Goal: Information Seeking & Learning: Compare options

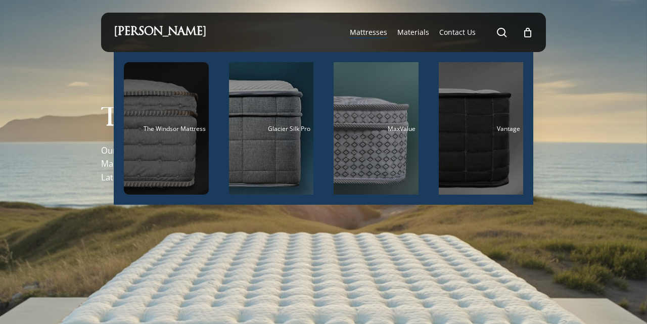
click at [169, 155] on div "Main Menu" at bounding box center [166, 128] width 85 height 132
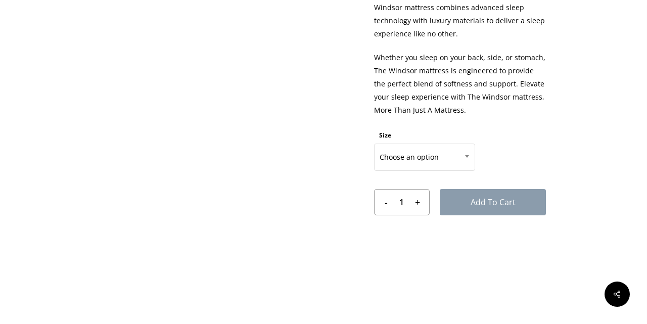
scroll to position [521, 0]
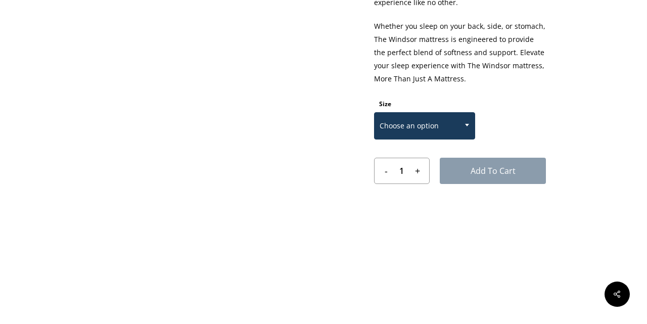
click at [468, 128] on span at bounding box center [466, 124] width 15 height 25
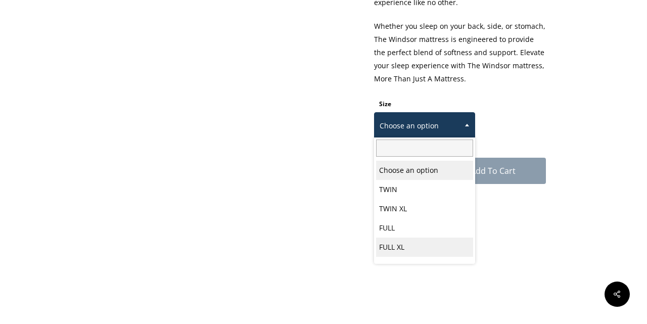
scroll to position [53, 0]
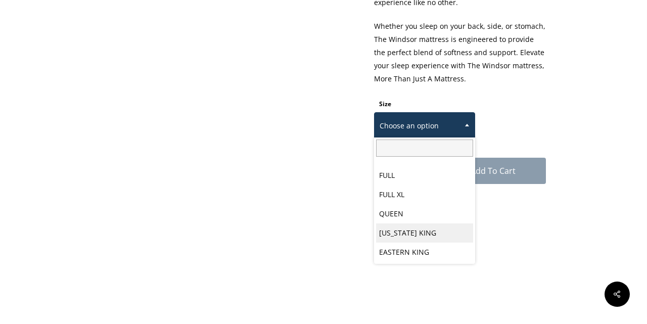
select select "CALIFORNIA KING"
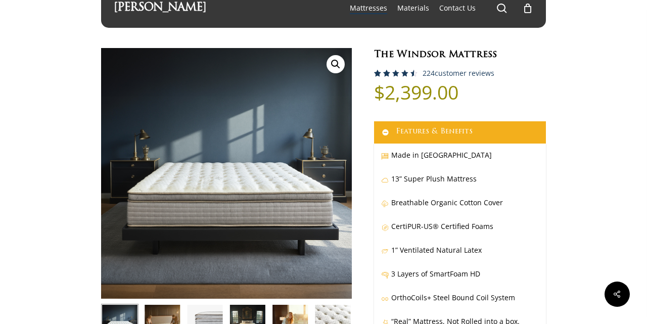
scroll to position [0, 0]
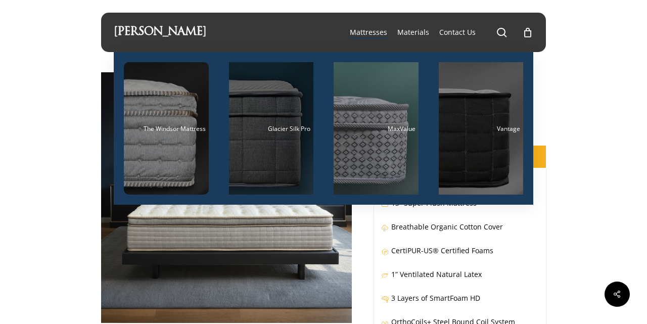
click at [277, 159] on div "Main Menu" at bounding box center [271, 128] width 85 height 132
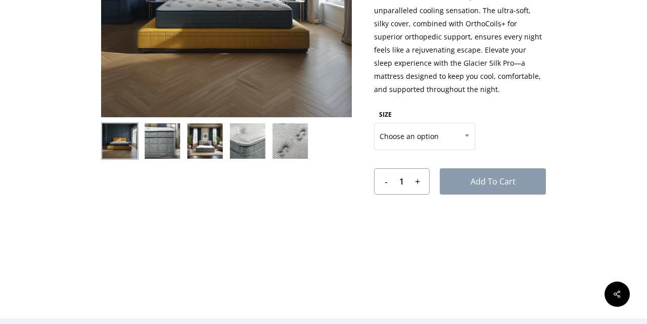
scroll to position [203, 0]
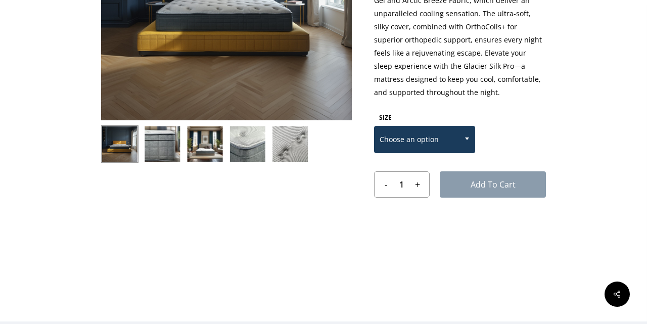
click at [468, 140] on span at bounding box center [466, 138] width 15 height 25
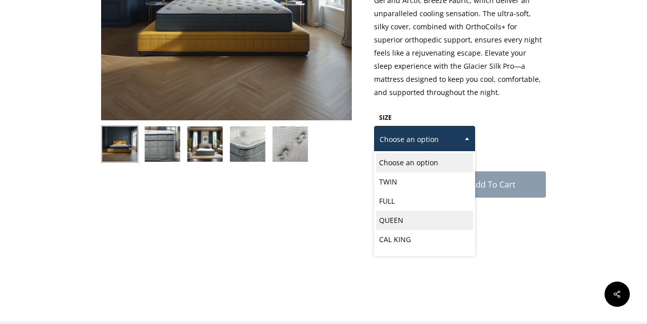
scroll to position [10, 0]
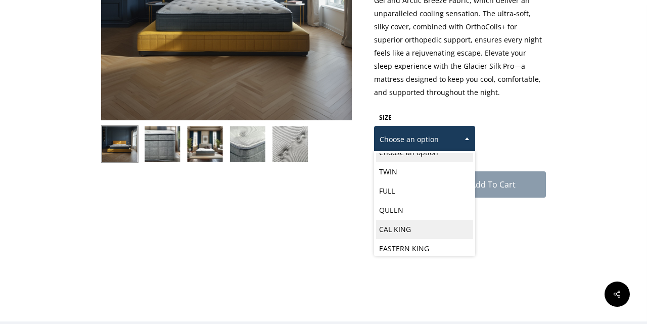
select select "CAL KING"
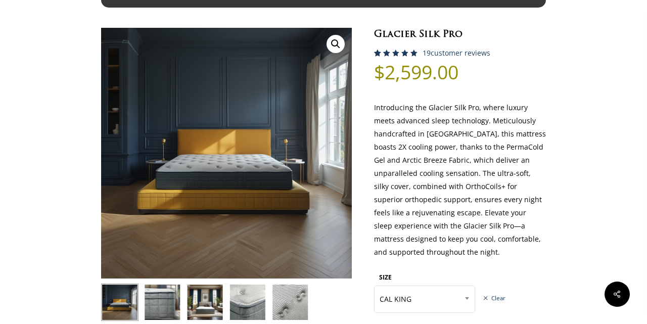
scroll to position [0, 0]
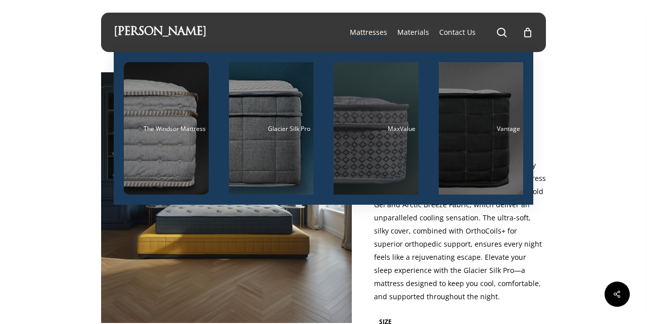
click at [372, 158] on div "Main Menu" at bounding box center [376, 128] width 85 height 132
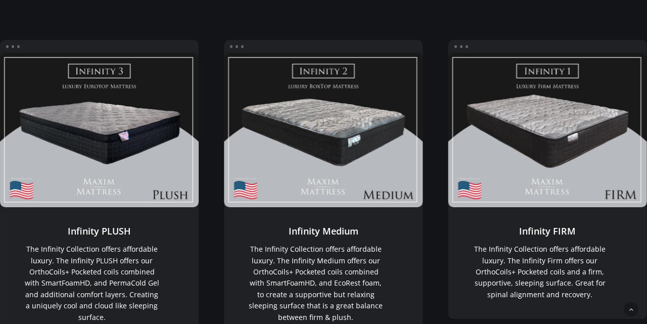
scroll to position [1305, 0]
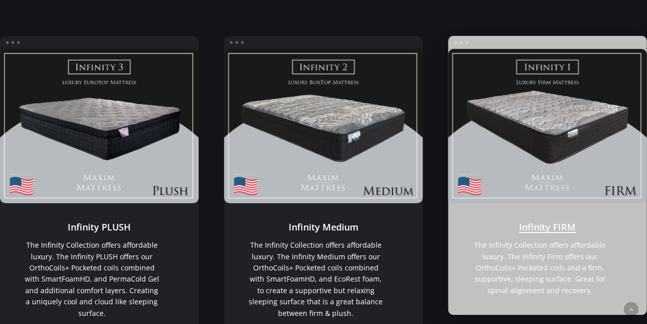
click at [556, 248] on link "Infinity FIRM" at bounding box center [547, 259] width 199 height 112
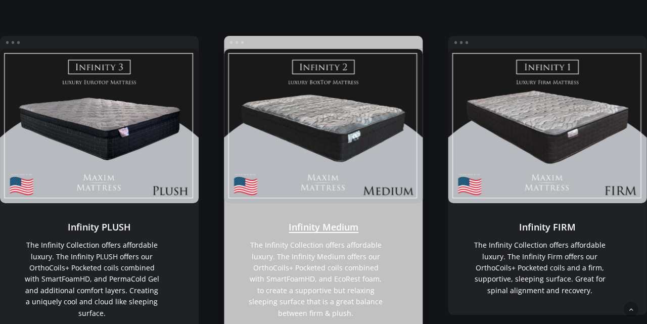
click at [310, 134] on link "Infinity Medium" at bounding box center [323, 126] width 199 height 154
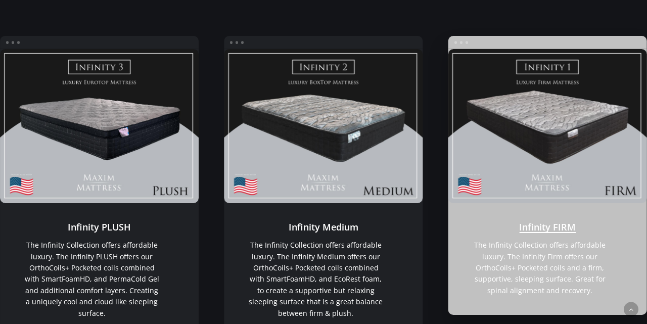
click at [552, 154] on link "Infinity FIRM" at bounding box center [547, 126] width 199 height 154
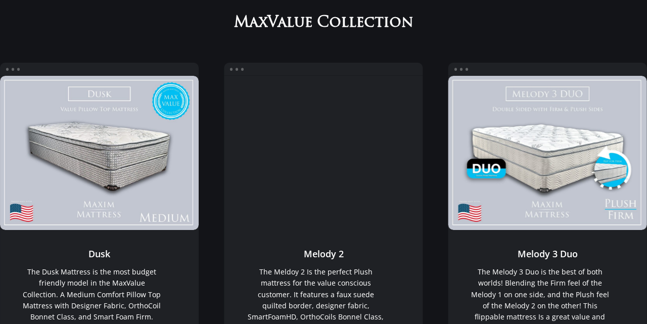
scroll to position [131, 0]
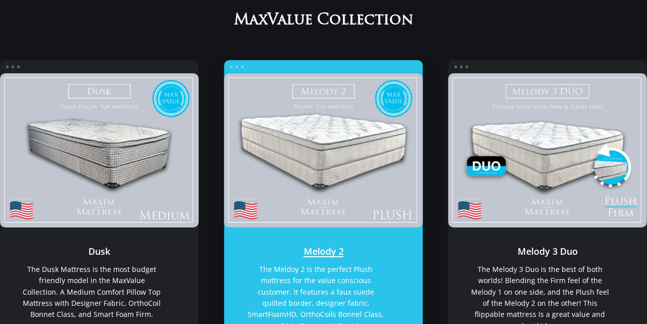
click at [319, 174] on link "Melody 2" at bounding box center [323, 150] width 199 height 154
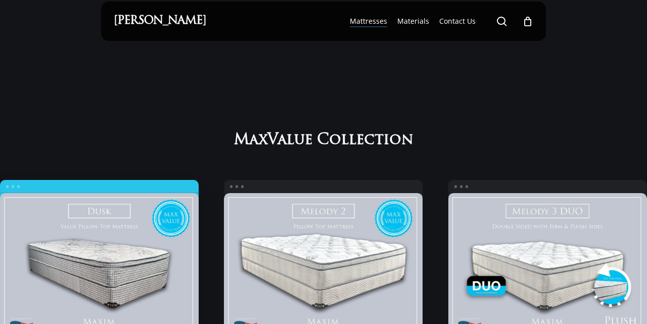
scroll to position [0, 0]
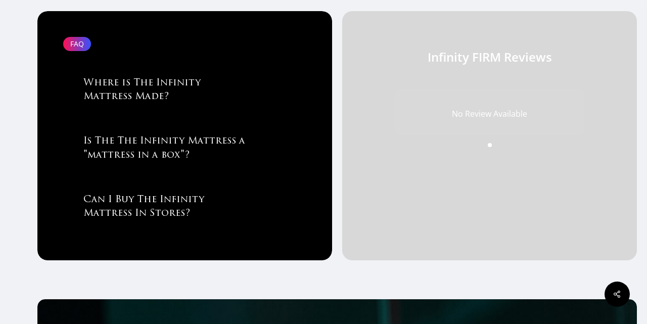
scroll to position [1120, 0]
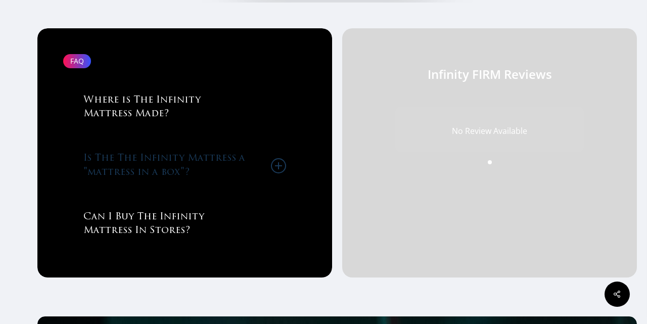
click at [276, 168] on icon at bounding box center [278, 165] width 15 height 15
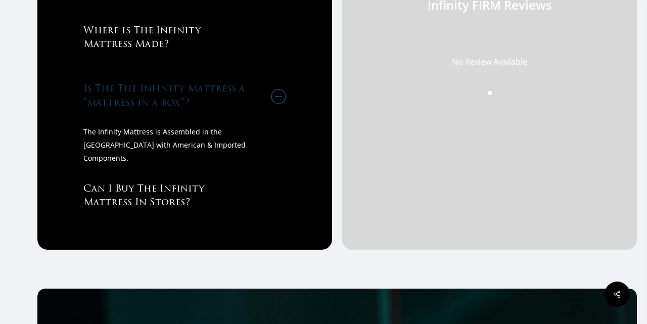
scroll to position [1190, 0]
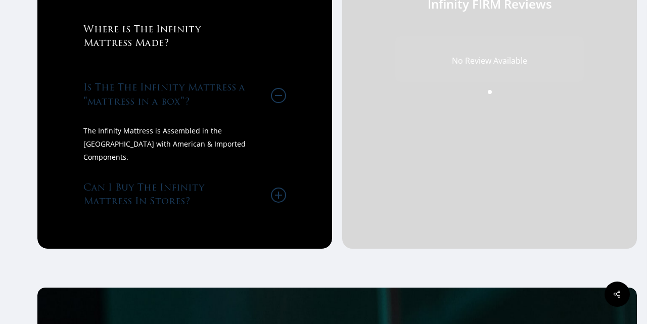
click at [279, 193] on icon at bounding box center [278, 195] width 15 height 15
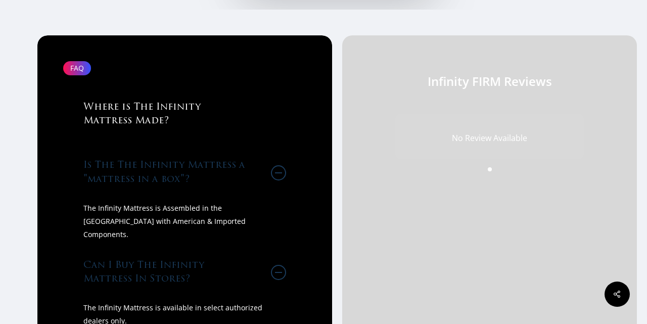
scroll to position [1112, 0]
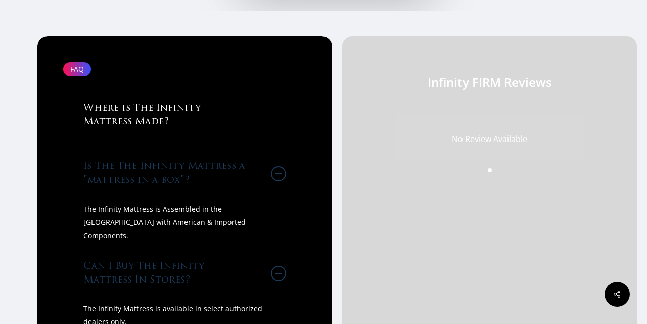
click at [280, 176] on icon at bounding box center [278, 173] width 15 height 15
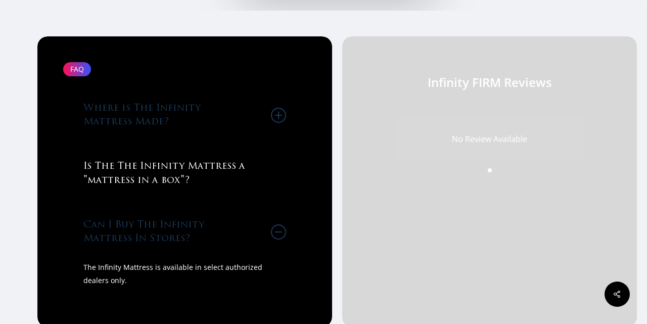
click at [277, 117] on icon at bounding box center [278, 115] width 15 height 15
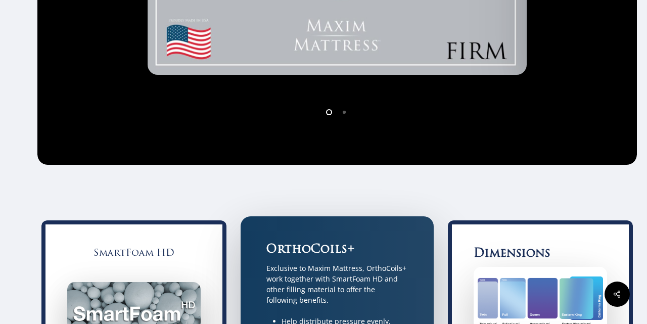
scroll to position [452, 0]
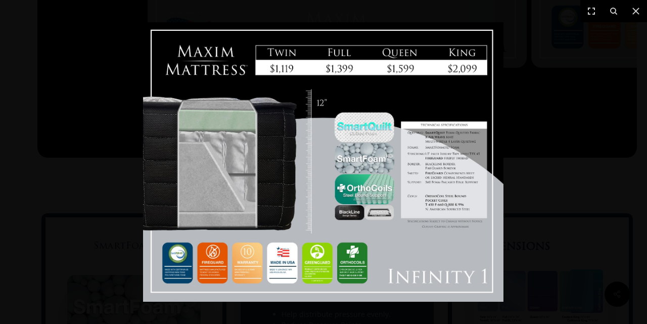
click at [457, 179] on img at bounding box center [323, 162] width 360 height 280
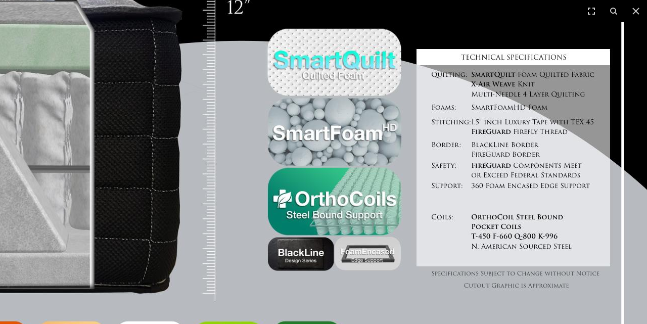
click at [385, 298] on img at bounding box center [242, 140] width 810 height 628
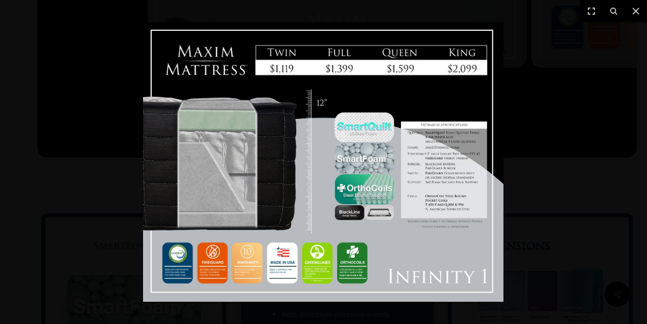
click at [184, 267] on img at bounding box center [323, 162] width 360 height 280
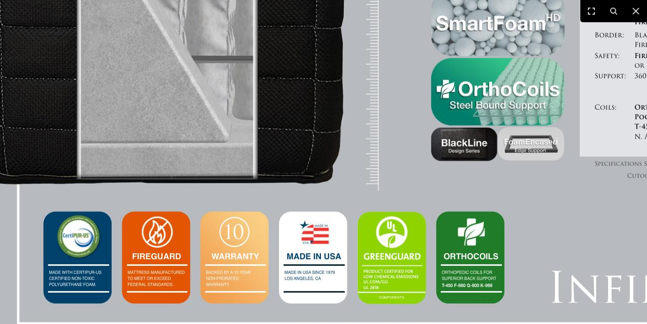
click at [469, 260] on img at bounding box center [405, 30] width 810 height 628
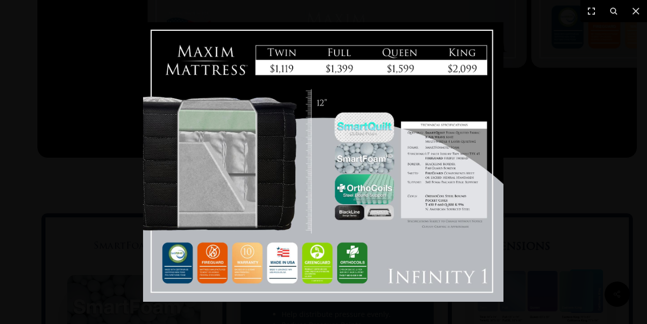
click at [352, 268] on img at bounding box center [323, 162] width 360 height 280
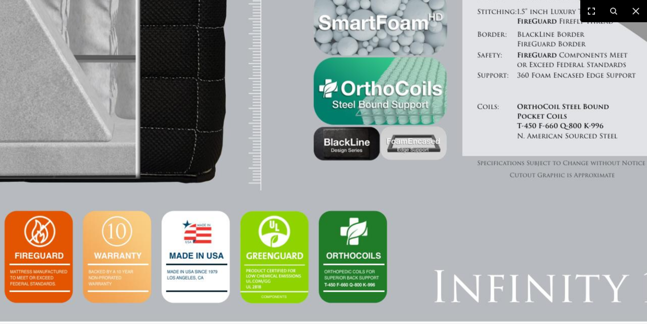
scroll to position [569, 0]
click at [401, 207] on img at bounding box center [288, 30] width 810 height 628
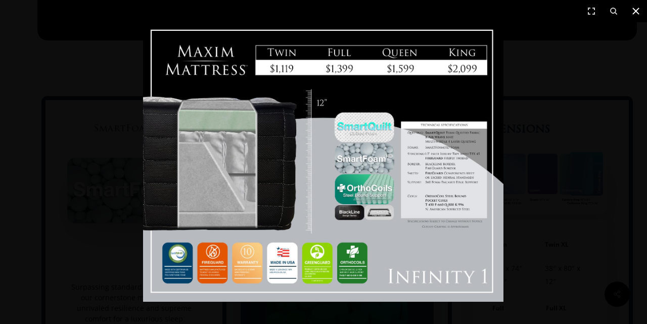
click at [634, 13] on icon at bounding box center [635, 11] width 7 height 7
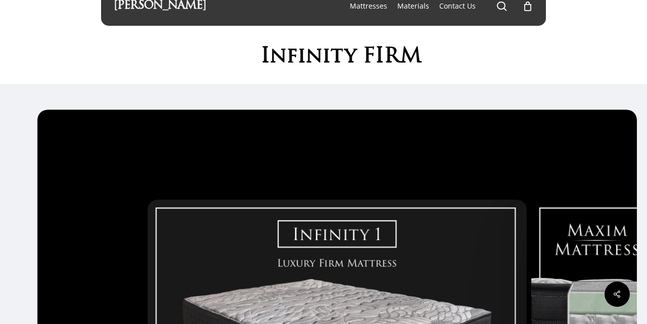
scroll to position [0, 0]
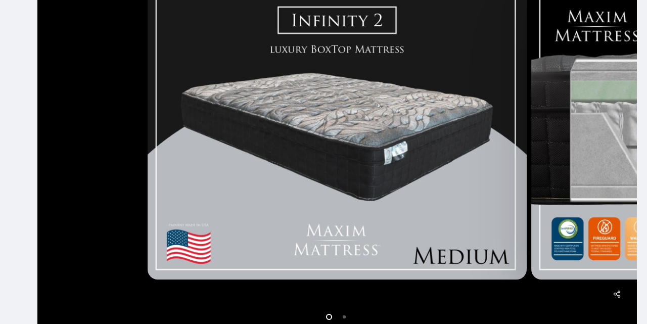
scroll to position [282, 0]
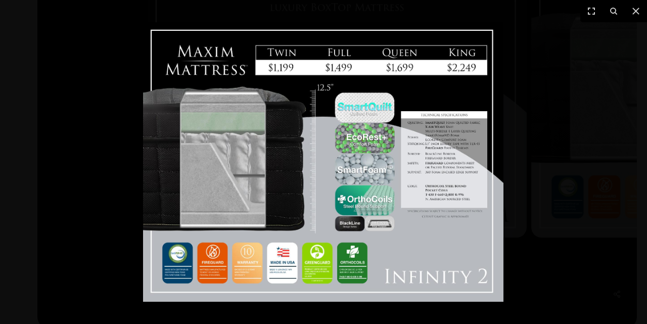
click at [40, 158] on div at bounding box center [323, 162] width 647 height 324
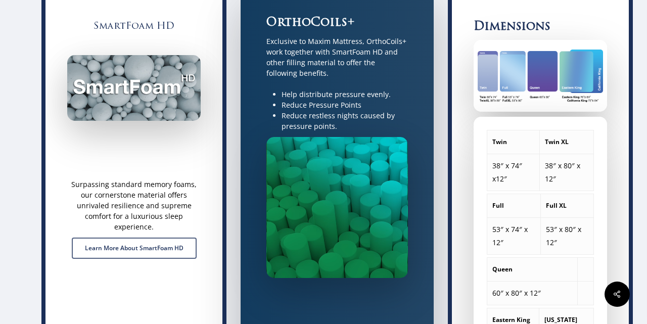
scroll to position [669, 0]
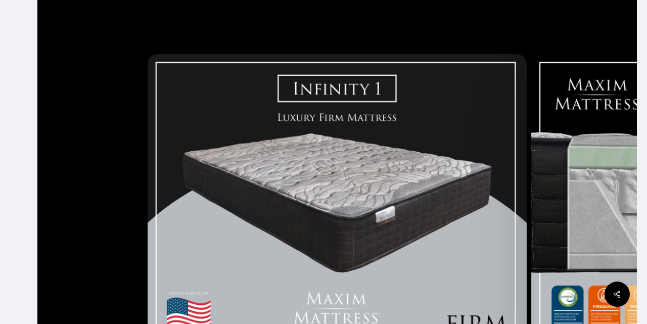
scroll to position [325, 0]
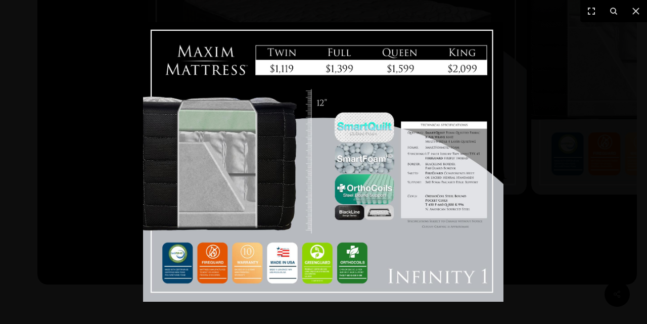
click at [376, 136] on img at bounding box center [323, 162] width 360 height 280
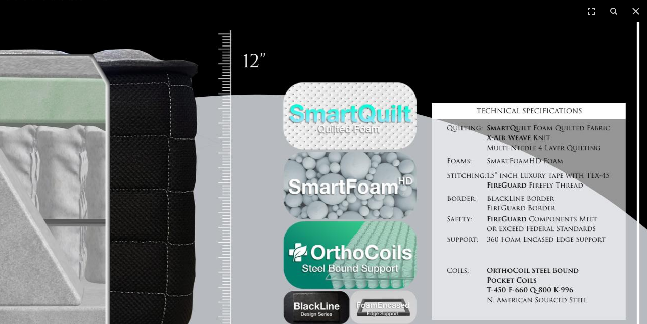
scroll to position [336, 0]
click at [634, 12] on icon at bounding box center [635, 11] width 7 height 7
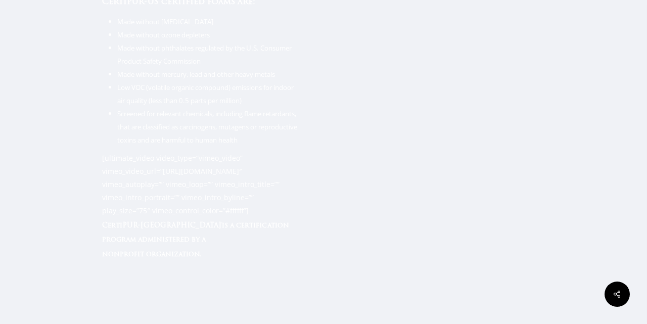
scroll to position [1634, 0]
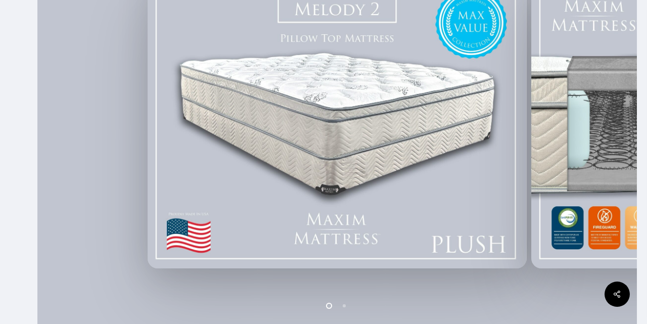
scroll to position [248, 0]
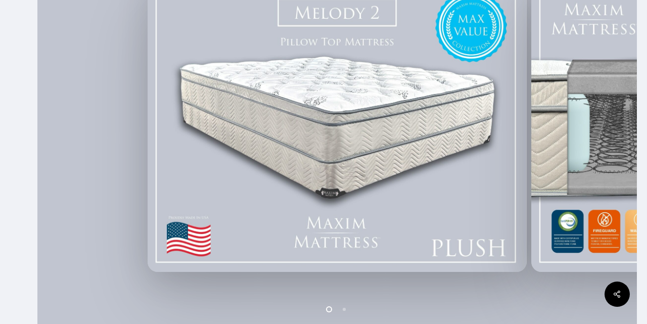
click at [319, 174] on img at bounding box center [337, 125] width 379 height 294
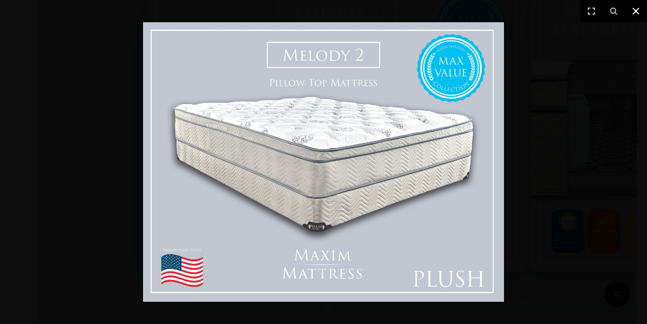
click at [629, 13] on button at bounding box center [636, 11] width 22 height 22
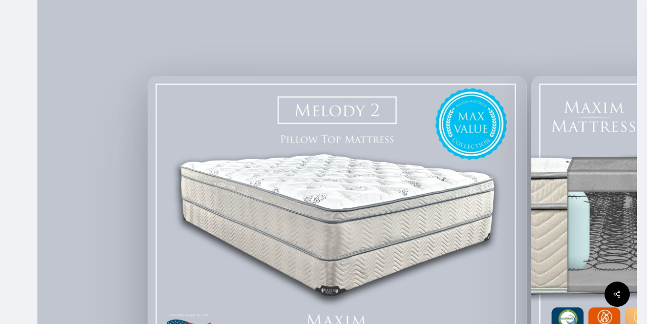
scroll to position [0, 0]
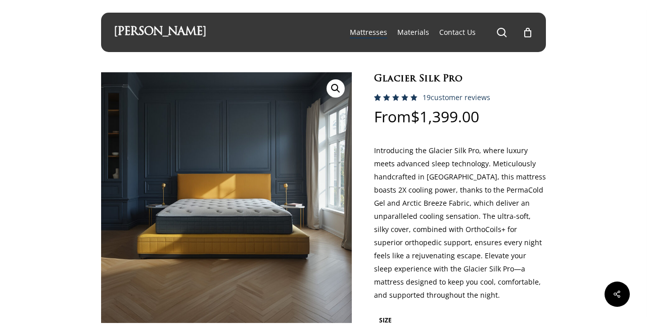
select select "CAL KING"
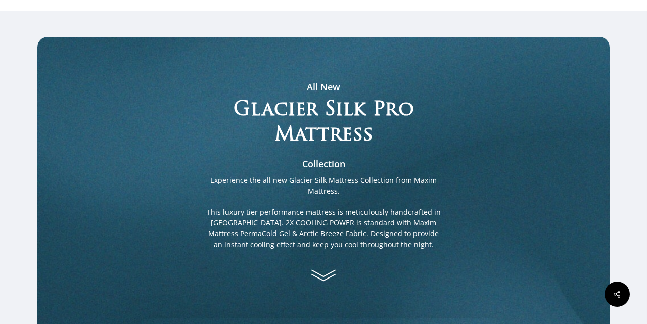
scroll to position [544, 0]
